Goal: Task Accomplishment & Management: Complete application form

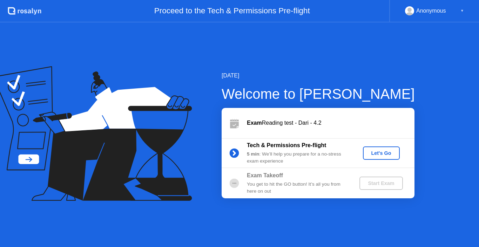
click at [385, 153] on div "Let's Go" at bounding box center [381, 154] width 31 height 6
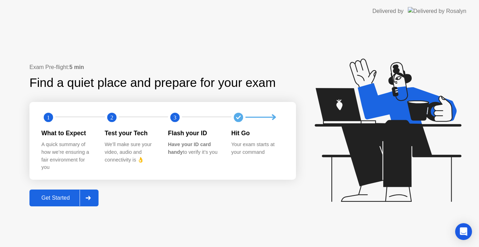
click at [66, 198] on div "Get Started" at bounding box center [56, 198] width 48 height 6
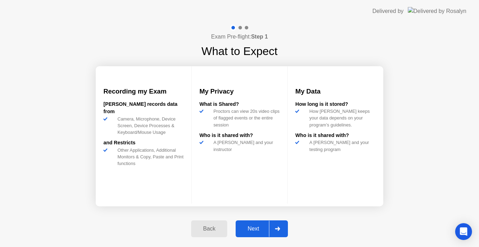
click at [254, 231] on div "Next" at bounding box center [253, 229] width 31 height 6
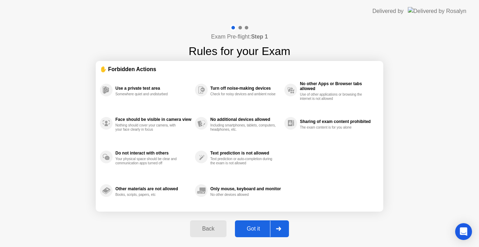
click at [254, 231] on div "Got it" at bounding box center [253, 229] width 33 height 6
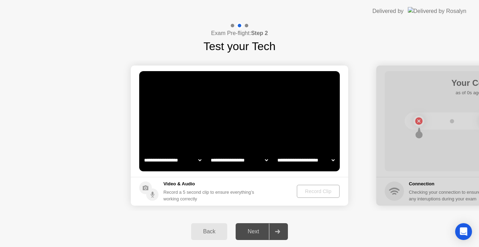
select select "**********"
select select "*******"
click at [318, 190] on div "Record Clip" at bounding box center [319, 192] width 38 height 6
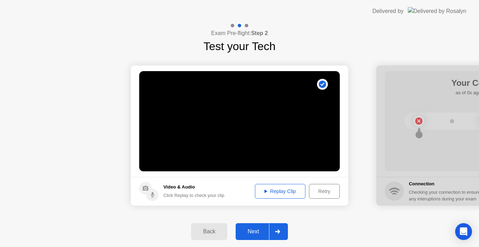
click at [253, 230] on div "Next" at bounding box center [253, 232] width 31 height 6
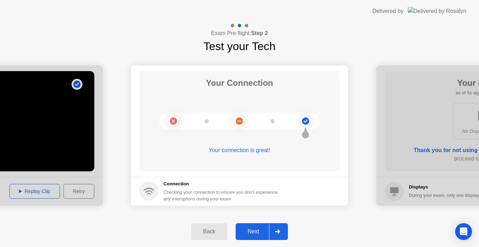
click at [253, 230] on div "Next" at bounding box center [253, 232] width 31 height 6
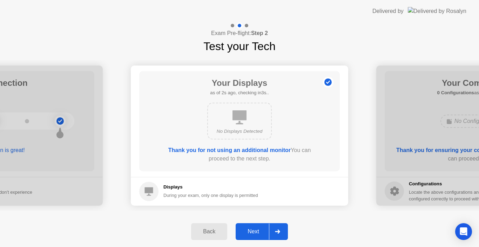
click at [253, 230] on div "Next" at bounding box center [253, 232] width 31 height 6
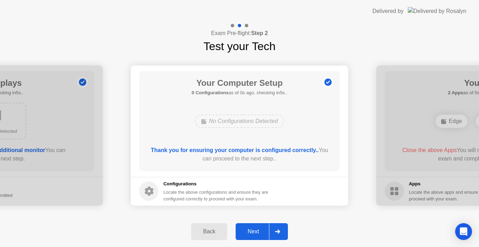
click at [253, 230] on div "Next" at bounding box center [253, 232] width 31 height 6
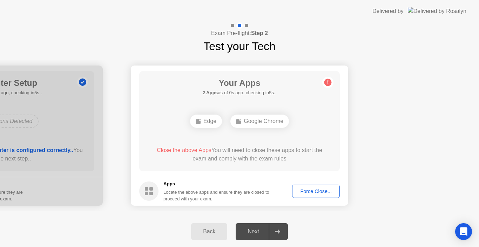
click at [306, 192] on div "Force Close..." at bounding box center [316, 192] width 43 height 6
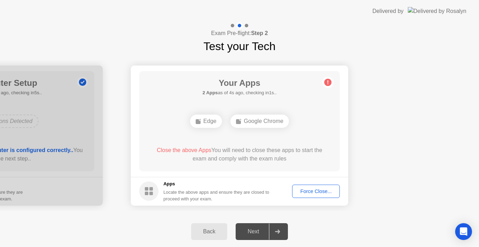
click at [304, 191] on div "Force Close..." at bounding box center [316, 192] width 43 height 6
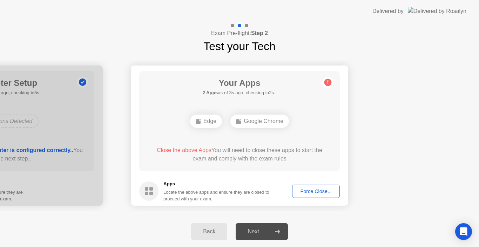
click at [257, 233] on div "Next" at bounding box center [253, 232] width 31 height 6
click at [314, 186] on button "Force Close..." at bounding box center [316, 191] width 48 height 13
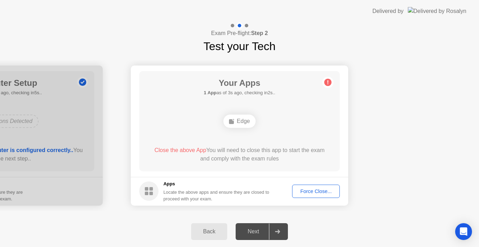
click at [306, 196] on button "Force Close..." at bounding box center [316, 191] width 48 height 13
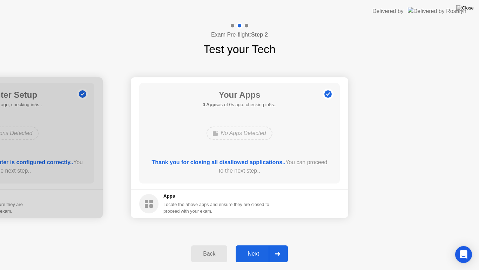
click at [310, 199] on footer "Apps Locate the above apps and ensure they are closed to proceed with your exam." at bounding box center [240, 203] width 218 height 29
click at [251, 247] on div "Next" at bounding box center [253, 253] width 31 height 6
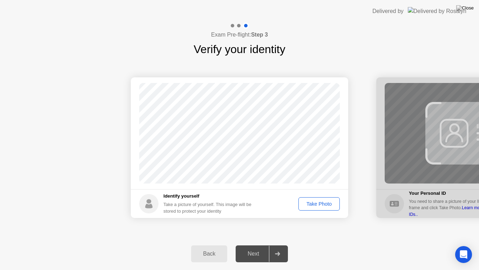
click at [251, 247] on div "Next" at bounding box center [253, 253] width 31 height 6
click at [314, 202] on div "Take Photo" at bounding box center [319, 204] width 37 height 6
click at [250, 247] on div "Next" at bounding box center [253, 253] width 31 height 6
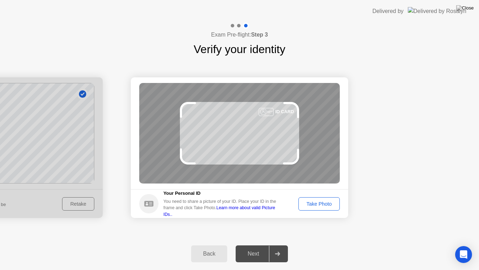
click at [321, 202] on div "Take Photo" at bounding box center [319, 204] width 37 height 6
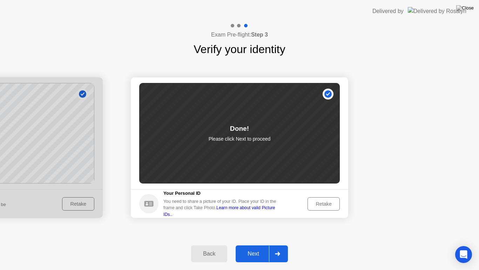
click at [256, 247] on div "Next" at bounding box center [253, 253] width 31 height 6
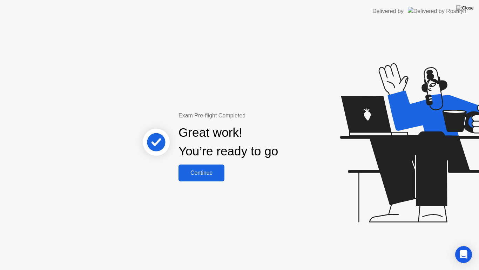
click at [201, 172] on div "Continue" at bounding box center [202, 173] width 42 height 6
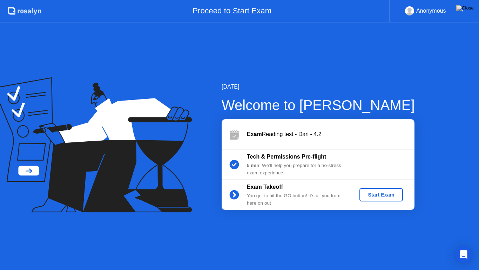
click at [375, 193] on div "Start Exam" at bounding box center [382, 195] width 38 height 6
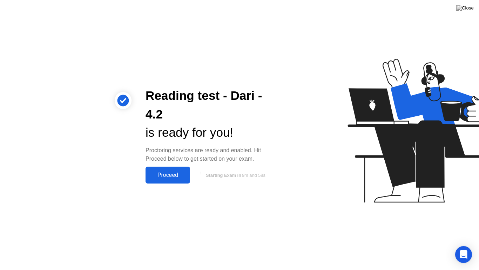
click at [164, 175] on div "Proceed" at bounding box center [168, 175] width 40 height 6
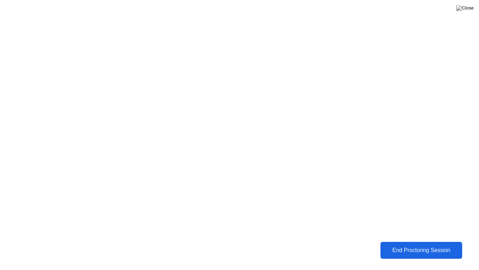
click at [406, 247] on div "End Proctoring Session" at bounding box center [422, 250] width 78 height 6
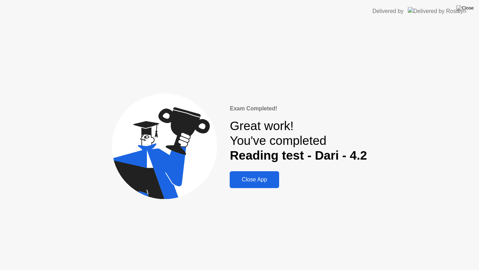
click at [256, 180] on div "Close App" at bounding box center [254, 179] width 45 height 6
